Goal: Task Accomplishment & Management: Use online tool/utility

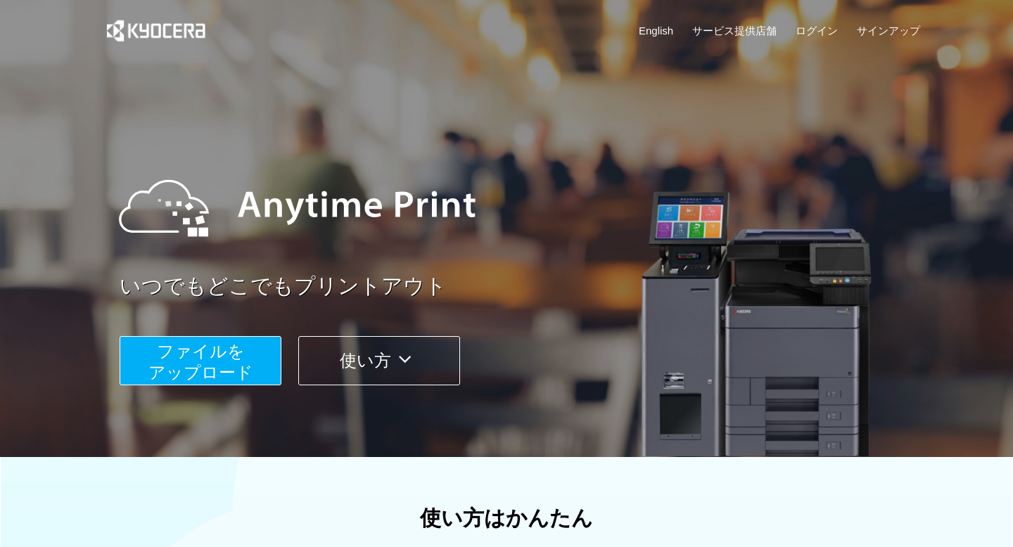
click at [229, 371] on span "ファイルを ​​アップロード" at bounding box center [200, 362] width 105 height 40
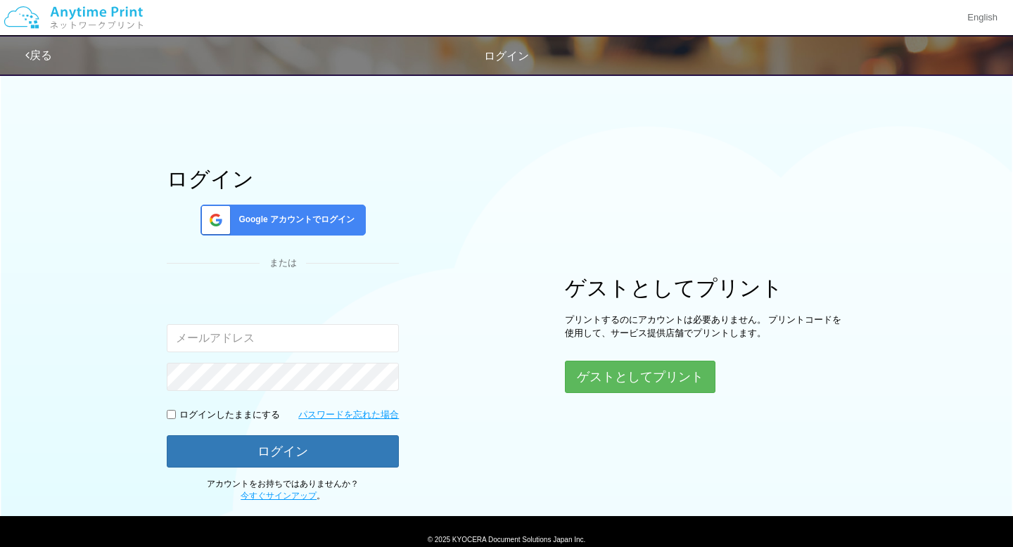
click at [307, 222] on span "Google アカウントでログイン" at bounding box center [294, 220] width 122 height 12
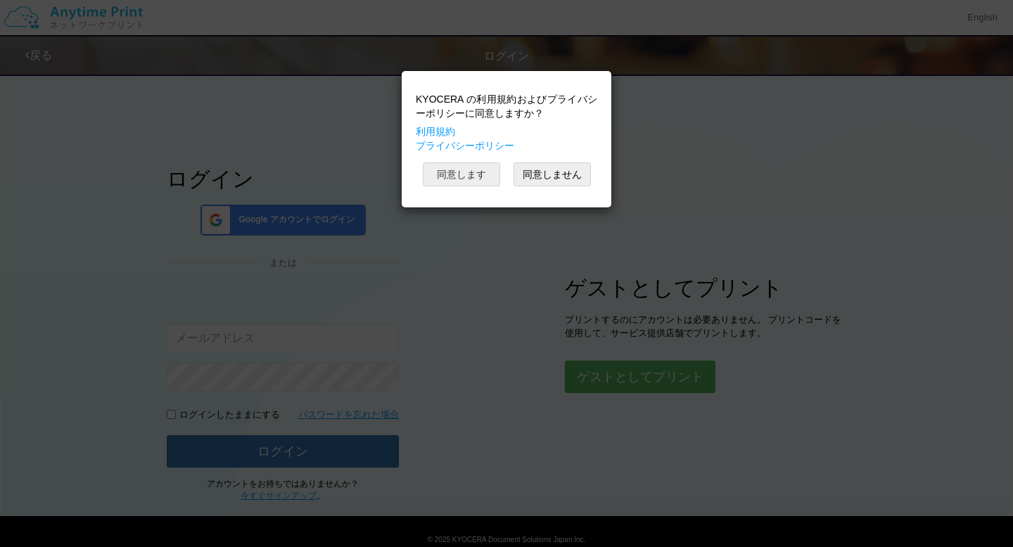
click at [477, 173] on button "同意します" at bounding box center [461, 175] width 77 height 24
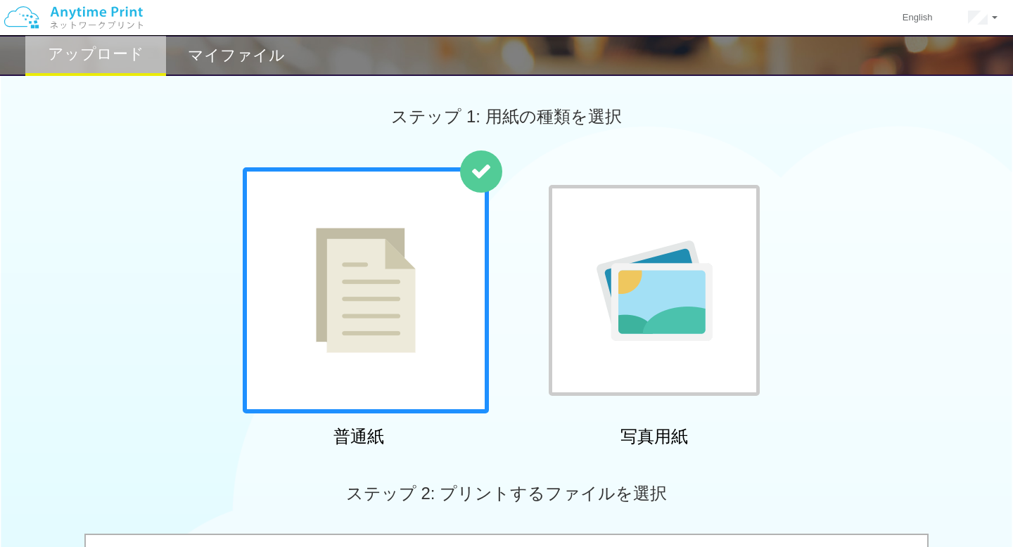
click at [384, 329] on img at bounding box center [366, 290] width 100 height 125
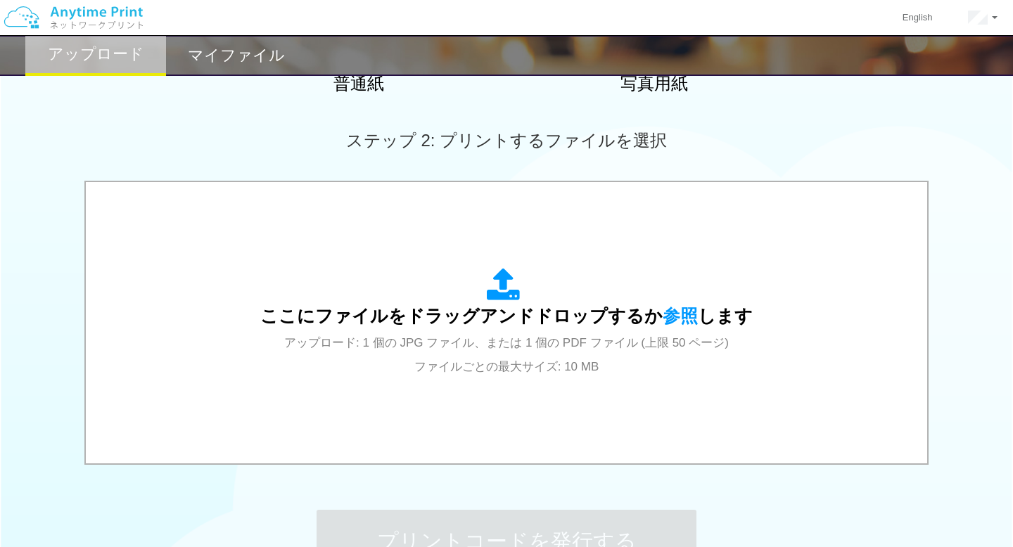
scroll to position [369, 0]
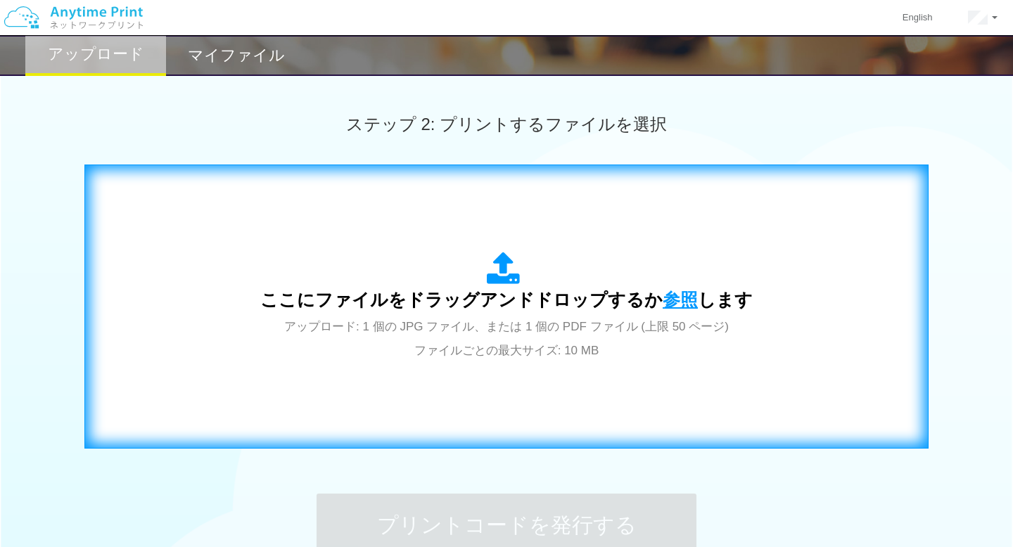
click at [668, 295] on span "参照" at bounding box center [680, 300] width 35 height 20
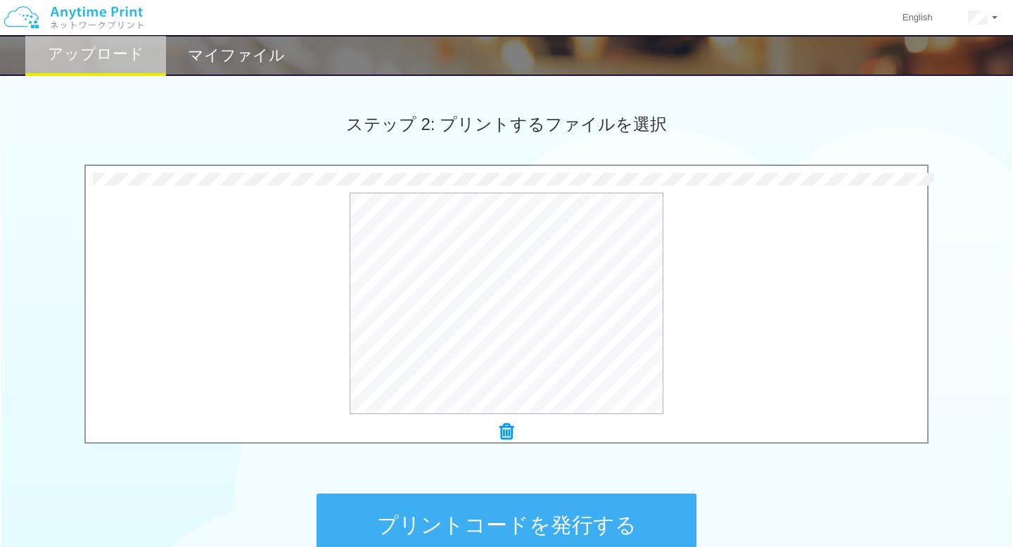
click at [546, 521] on button "プリントコードを発行する" at bounding box center [507, 525] width 380 height 63
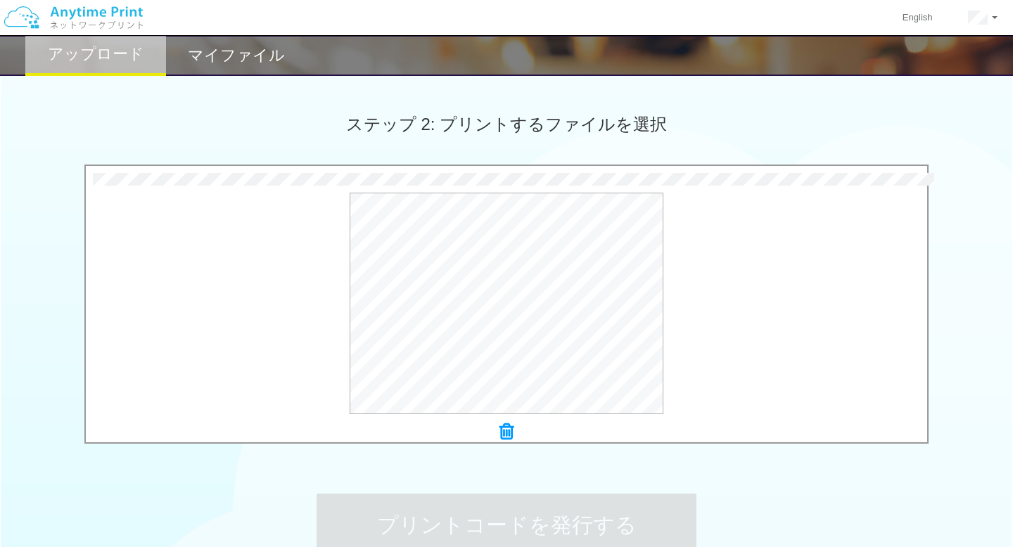
scroll to position [0, 0]
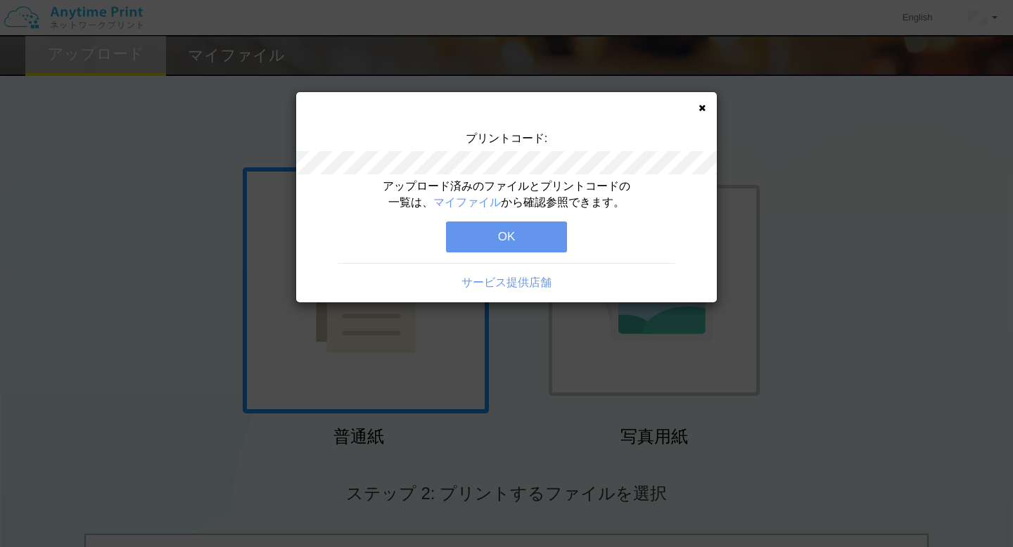
click at [531, 236] on button "OK" at bounding box center [506, 237] width 121 height 31
